Goal: Information Seeking & Learning: Learn about a topic

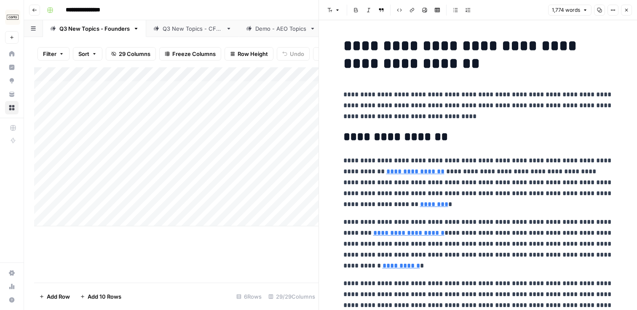
click at [627, 11] on icon "button" at bounding box center [626, 10] width 5 height 5
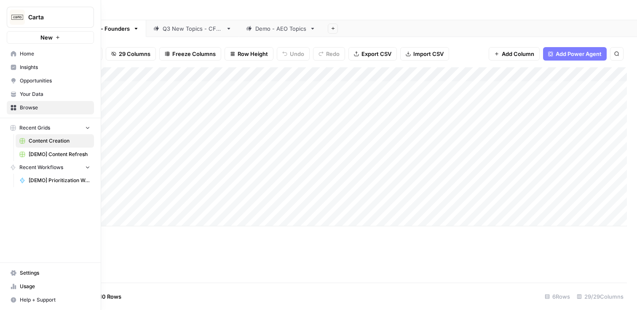
click at [29, 70] on span "Insights" at bounding box center [55, 68] width 70 height 8
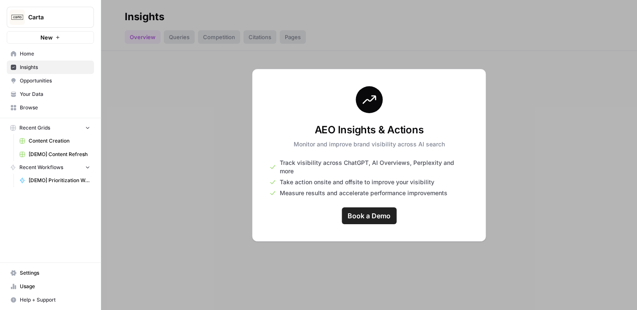
click at [517, 92] on div at bounding box center [369, 155] width 536 height 310
click at [374, 160] on div "AEO Insights & Actions Monitor and improve brand visibility across AI search Tr…" at bounding box center [369, 155] width 234 height 173
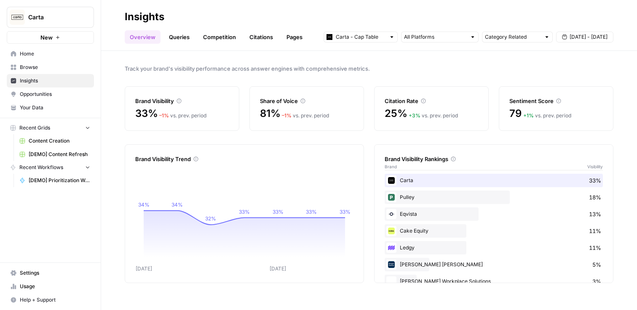
click at [569, 40] on button "[DATE] - [DATE]" at bounding box center [584, 37] width 57 height 11
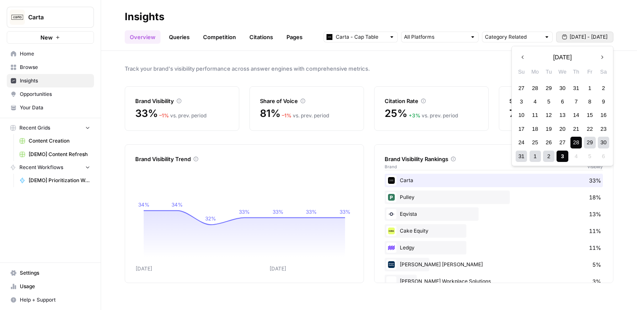
click at [524, 60] on button "Previous month" at bounding box center [522, 57] width 15 height 15
click at [521, 142] on div "27" at bounding box center [521, 142] width 11 height 11
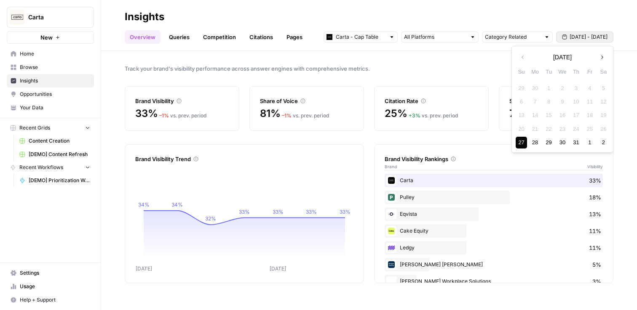
click at [607, 57] on button "Next month" at bounding box center [601, 57] width 15 height 15
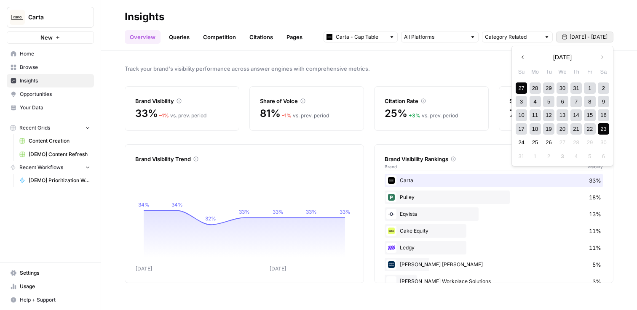
click at [601, 129] on div "23" at bounding box center [603, 128] width 11 height 11
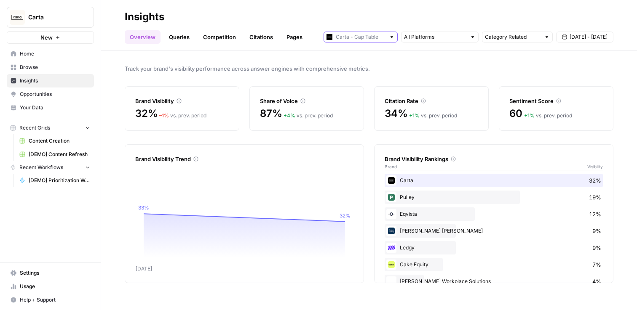
click at [361, 37] on input "text" at bounding box center [361, 37] width 50 height 8
click at [358, 66] on span "Carta - Fund Administration" at bounding box center [363, 67] width 47 height 8
type input "Carta - Fund Administration"
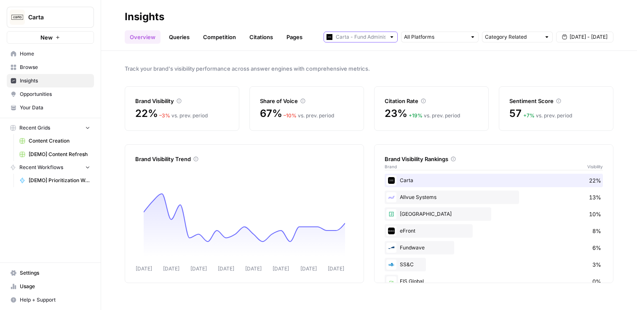
click at [356, 40] on input "text" at bounding box center [361, 37] width 50 height 8
click at [358, 56] on span "Carta - Cap Table" at bounding box center [363, 55] width 47 height 8
type input "Carta - Cap Table"
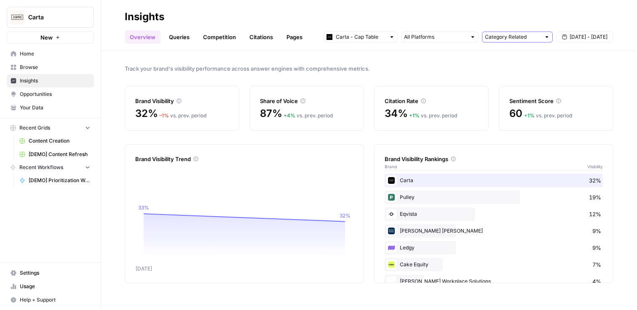
click at [513, 38] on input "text" at bounding box center [513, 37] width 56 height 8
click at [509, 63] on span "Brand Related" at bounding box center [515, 67] width 53 height 8
type input "Brand Related"
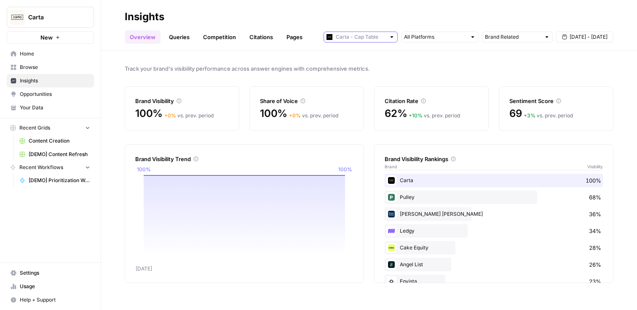
click at [355, 38] on input "text" at bounding box center [361, 37] width 50 height 8
click at [372, 63] on button "Carta - Fund Administration" at bounding box center [360, 68] width 67 height 12
type input "Carta - Fund Administration"
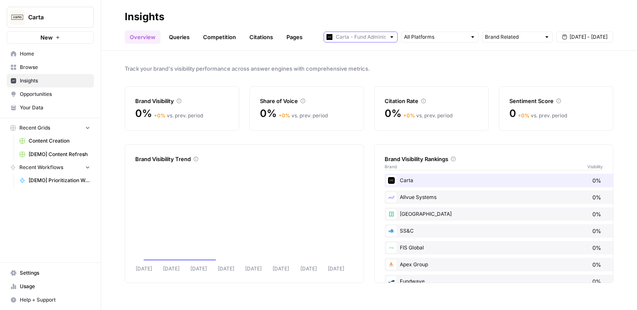
click at [364, 39] on input "text" at bounding box center [361, 37] width 50 height 8
click at [363, 51] on span "Carta - Cap Table" at bounding box center [363, 55] width 47 height 8
type input "Carta - Cap Table"
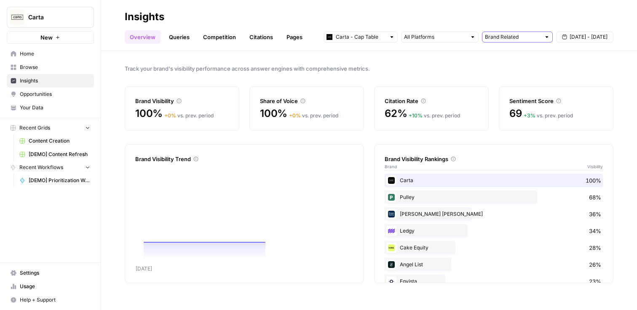
click at [509, 40] on input "text" at bounding box center [513, 37] width 56 height 8
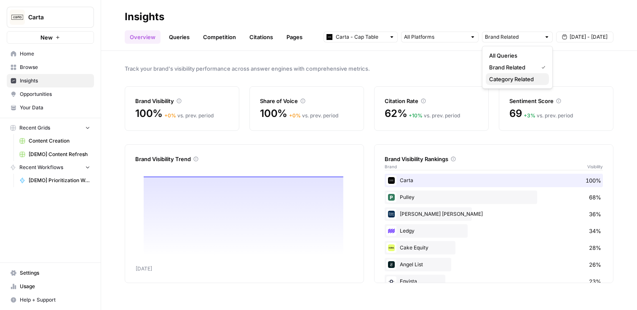
click at [511, 80] on span "Category Related" at bounding box center [515, 79] width 53 height 8
type input "Category Related"
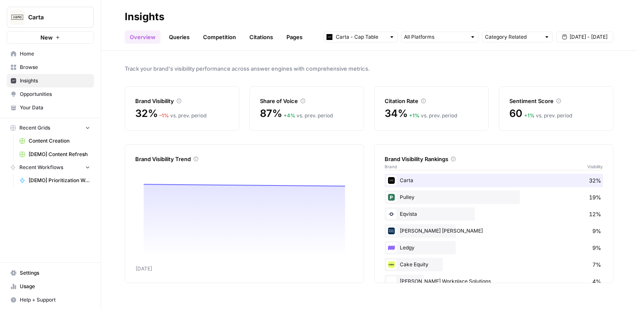
click at [446, 69] on span "Track your brand's visibility performance across answer engines with comprehens…" at bounding box center [369, 68] width 489 height 8
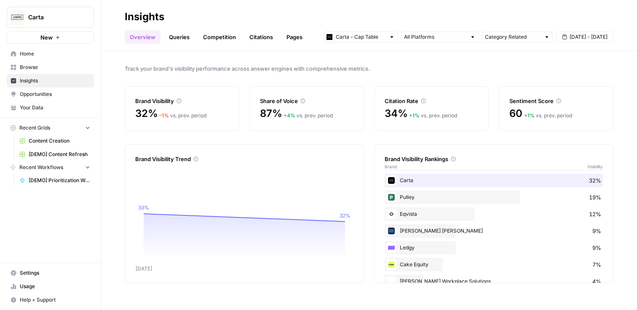
click at [187, 35] on link "Queries" at bounding box center [179, 36] width 31 height 13
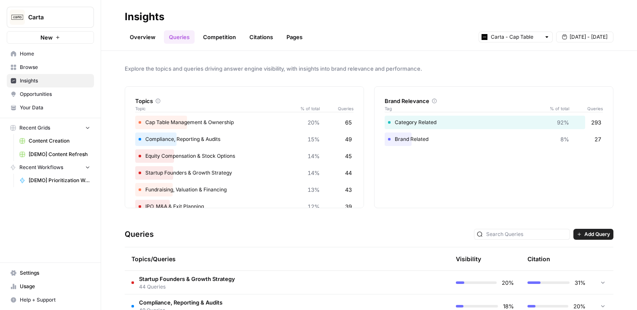
click at [399, 133] on div "Brand Related 8% 27" at bounding box center [494, 139] width 218 height 13
click at [254, 39] on link "Citations" at bounding box center [261, 36] width 34 height 13
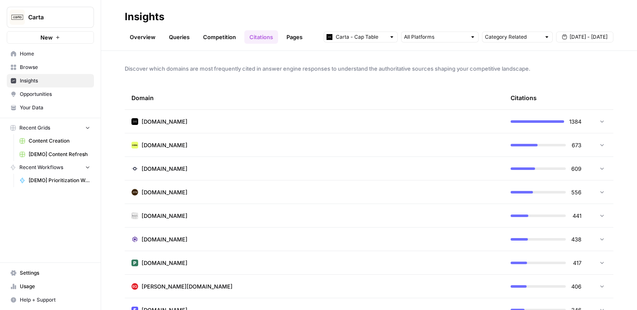
click at [293, 40] on link "Pages" at bounding box center [294, 36] width 26 height 13
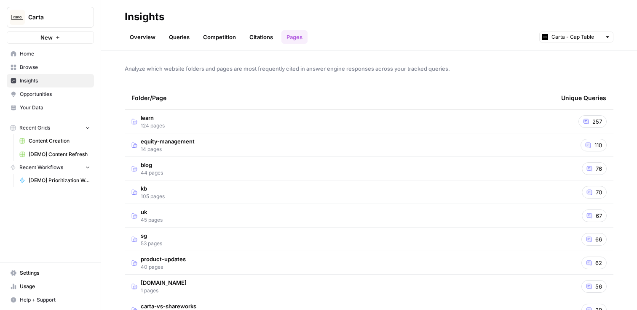
click at [389, 126] on td "learn 124 pages" at bounding box center [340, 121] width 430 height 23
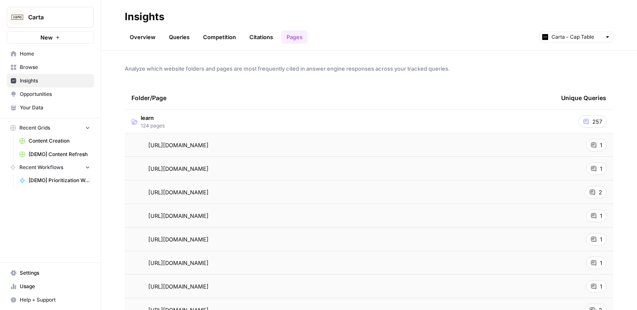
click at [389, 126] on td "learn 124 pages" at bounding box center [340, 121] width 430 height 23
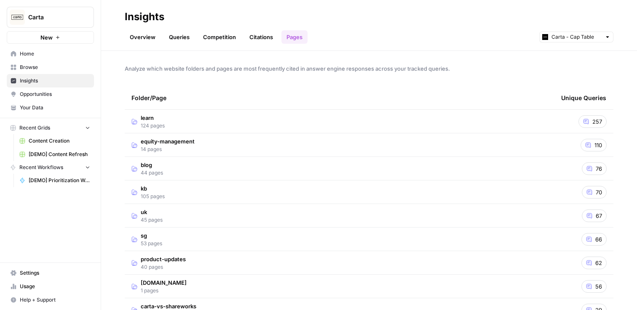
click at [372, 156] on td "equity-management 14 pages" at bounding box center [340, 145] width 430 height 23
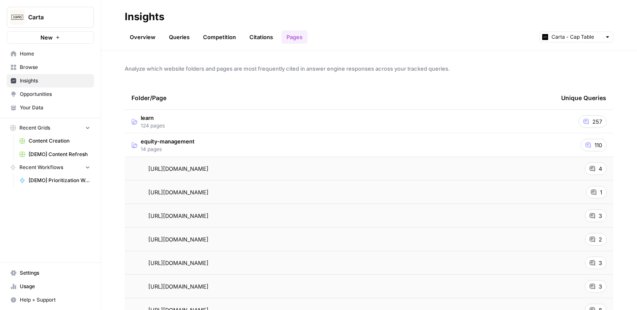
click at [372, 156] on td "equity-management 14 pages" at bounding box center [340, 145] width 430 height 23
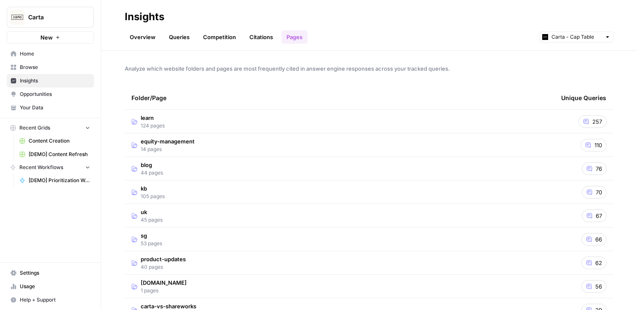
click at [552, 120] on td "learn 124 pages" at bounding box center [340, 121] width 430 height 23
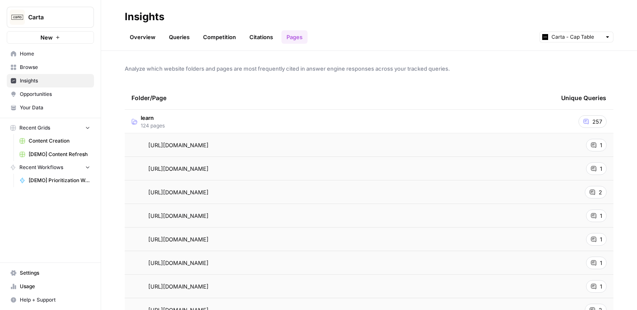
click at [589, 147] on div "1" at bounding box center [596, 145] width 21 height 13
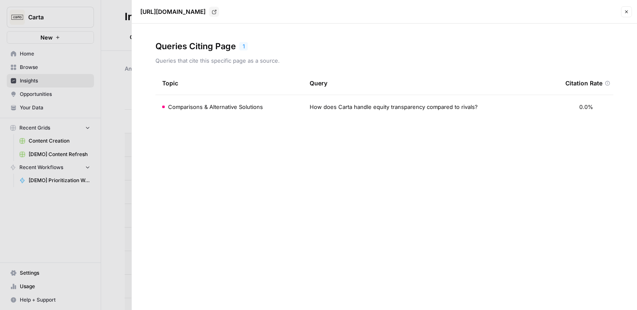
click at [625, 10] on icon "button" at bounding box center [626, 11] width 5 height 5
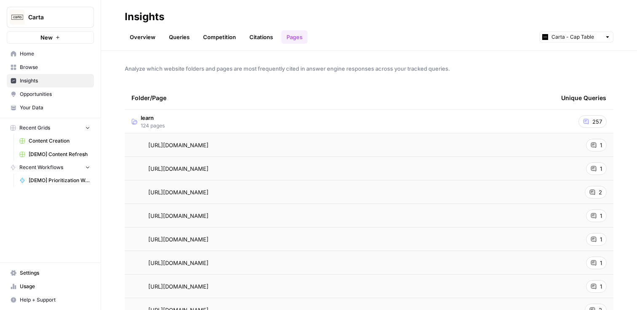
click at [556, 120] on td "257" at bounding box center [583, 121] width 59 height 23
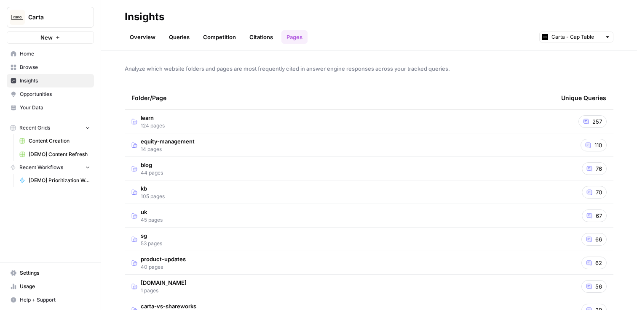
click at [144, 37] on link "Overview" at bounding box center [143, 36] width 36 height 13
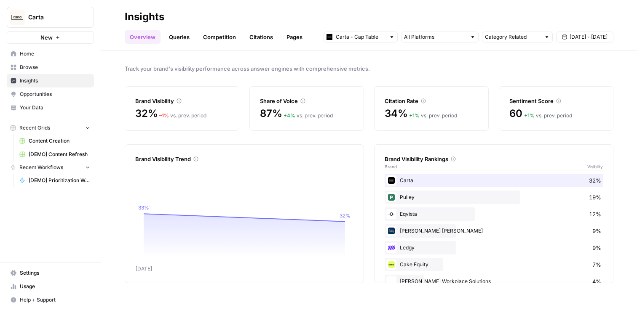
click at [294, 37] on link "Pages" at bounding box center [294, 36] width 26 height 13
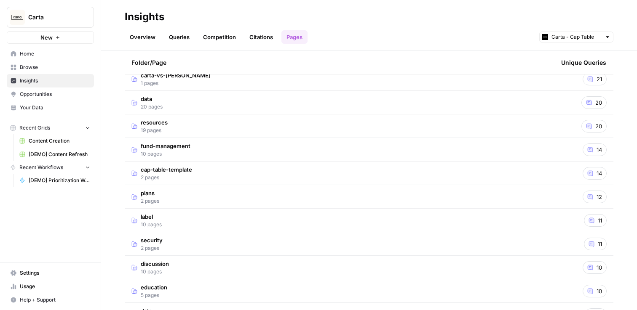
scroll to position [505, 0]
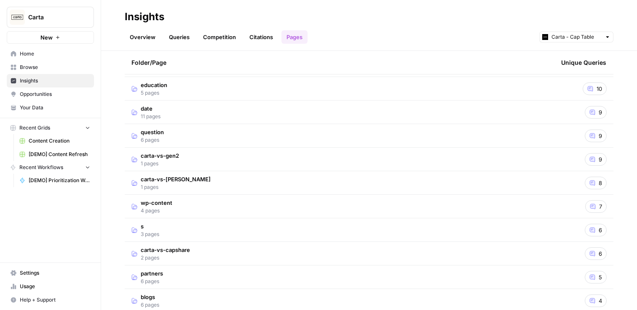
drag, startPoint x: 125, startPoint y: 95, endPoint x: 602, endPoint y: 186, distance: 485.9
copy table "Folder/Page Unique Queries fund-management 10 pages 14 cap-table-template 2 pag…"
click at [623, 175] on div "Analyze which website folders and pages are most frequently cited in answer eng…" at bounding box center [369, 180] width 536 height 259
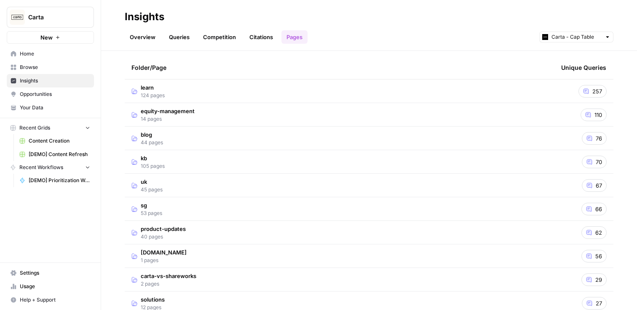
scroll to position [56, 0]
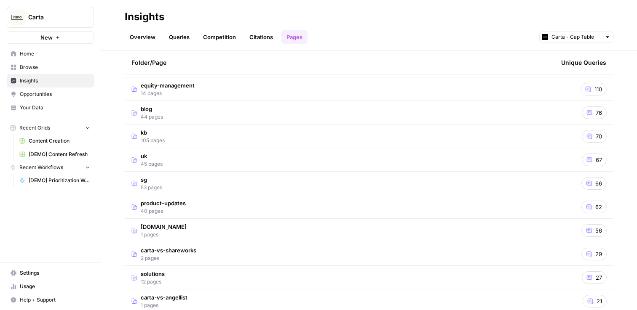
click at [135, 44] on header "Insights Overview Queries Competition Citations Pages Carta - Cap Table" at bounding box center [369, 25] width 536 height 51
click at [135, 40] on link "Overview" at bounding box center [143, 36] width 36 height 13
